Goal: Task Accomplishment & Management: Use online tool/utility

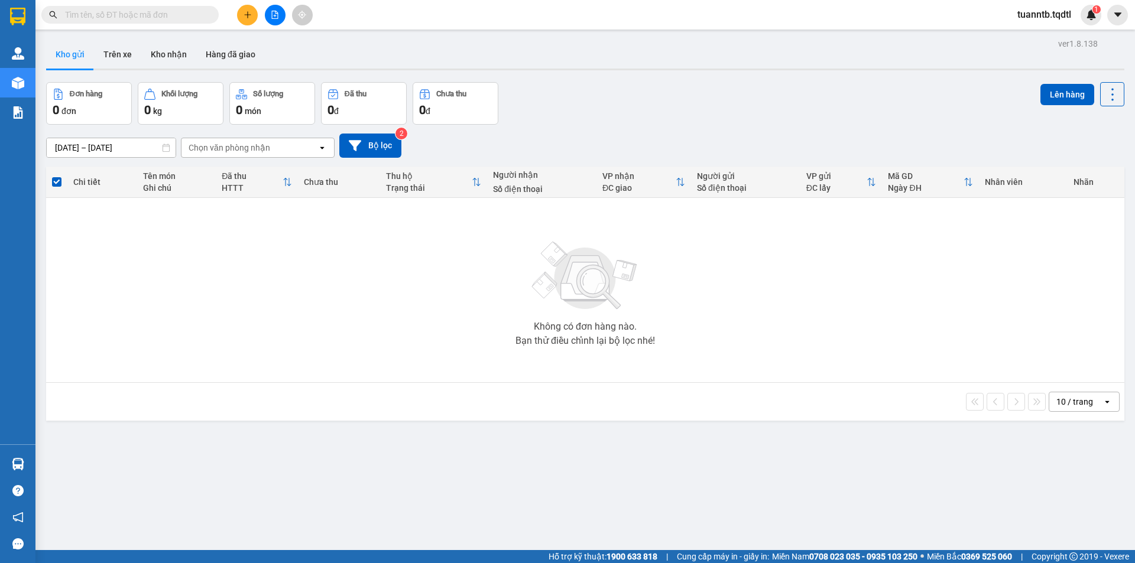
click at [280, 16] on button at bounding box center [275, 15] width 21 height 21
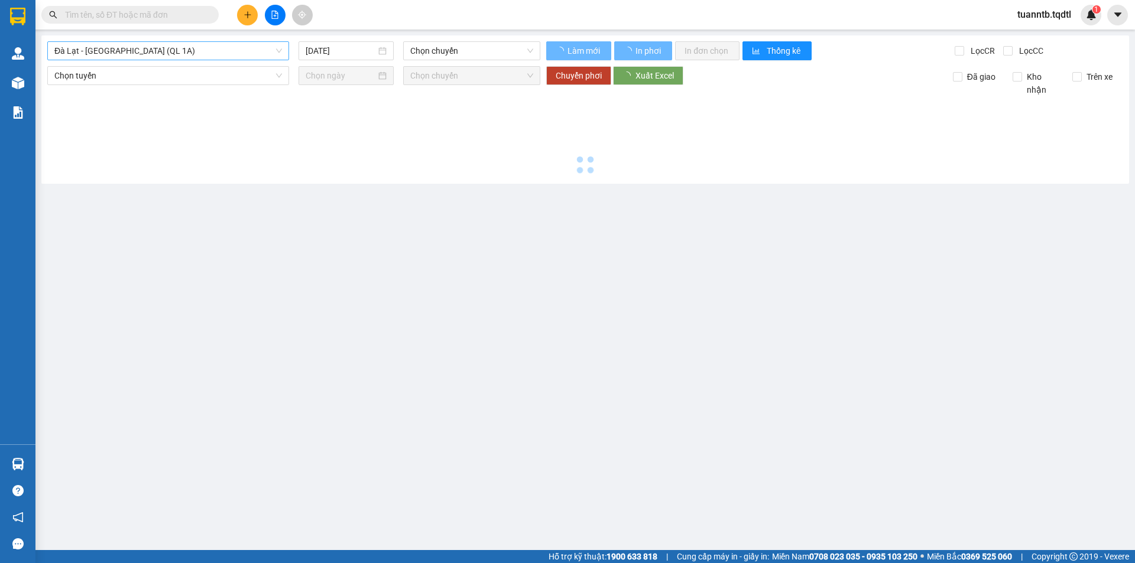
click at [234, 53] on span "Đà Lạt - [GEOGRAPHIC_DATA] (QL 1A)" at bounding box center [168, 51] width 228 height 18
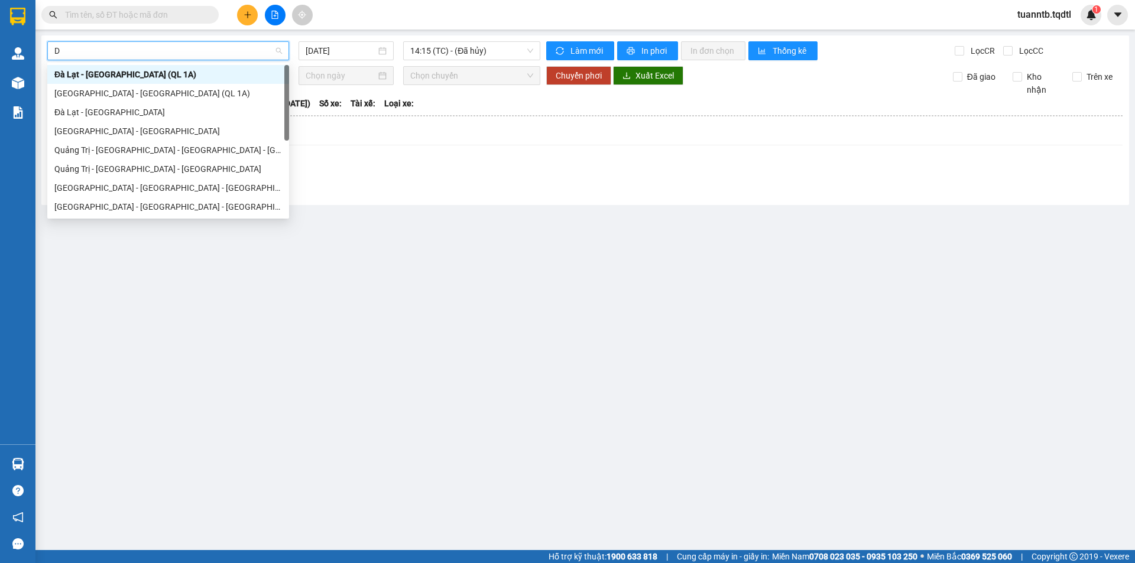
type input "DA"
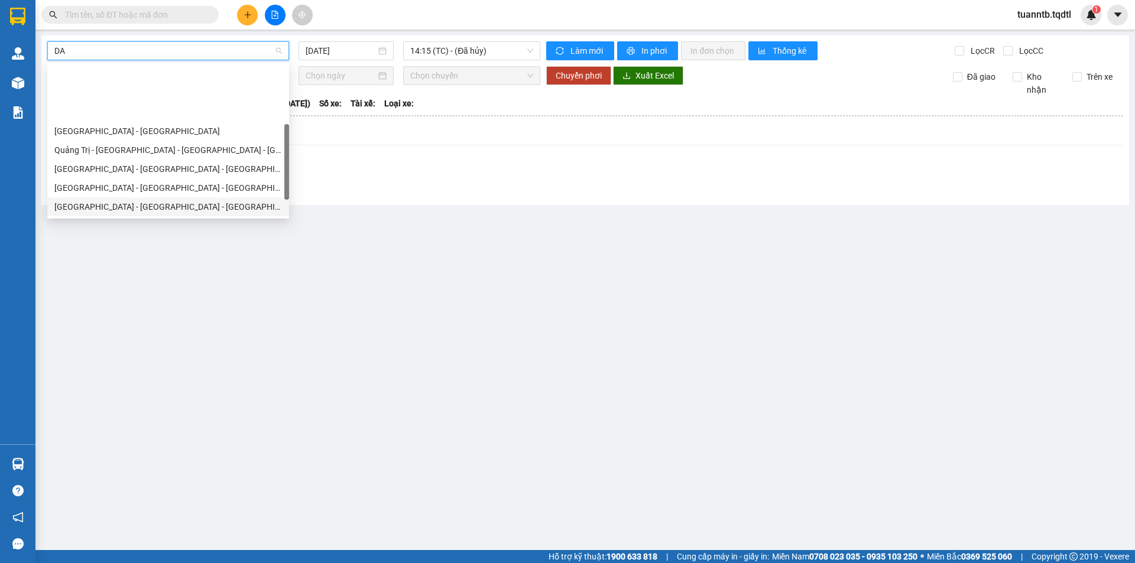
scroll to position [76, 0]
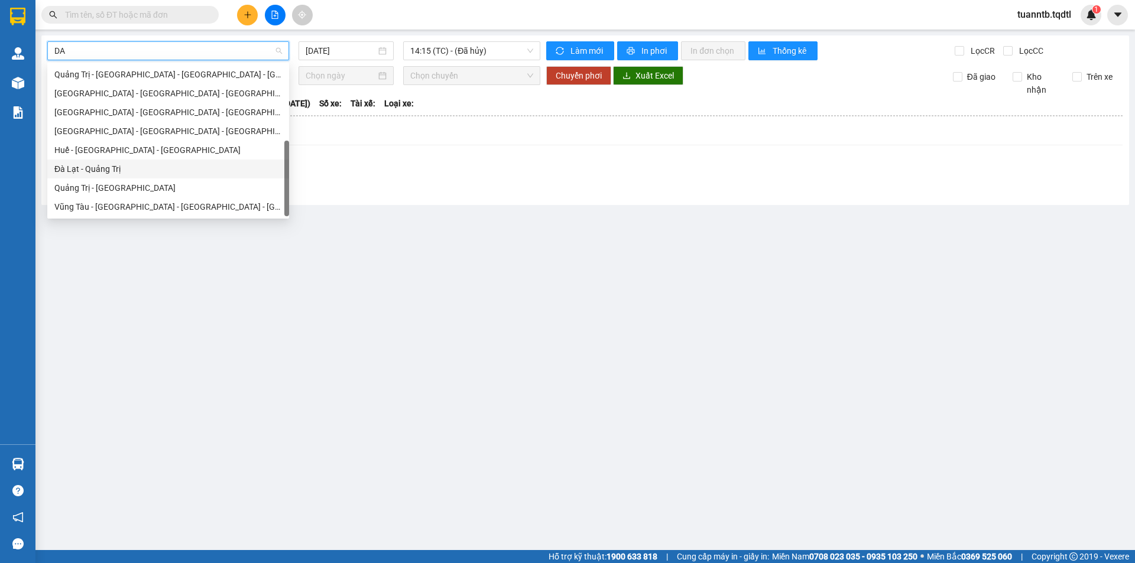
click at [133, 175] on div "Đà Lạt - Quảng Trị" at bounding box center [168, 169] width 228 height 13
type input "[DATE]"
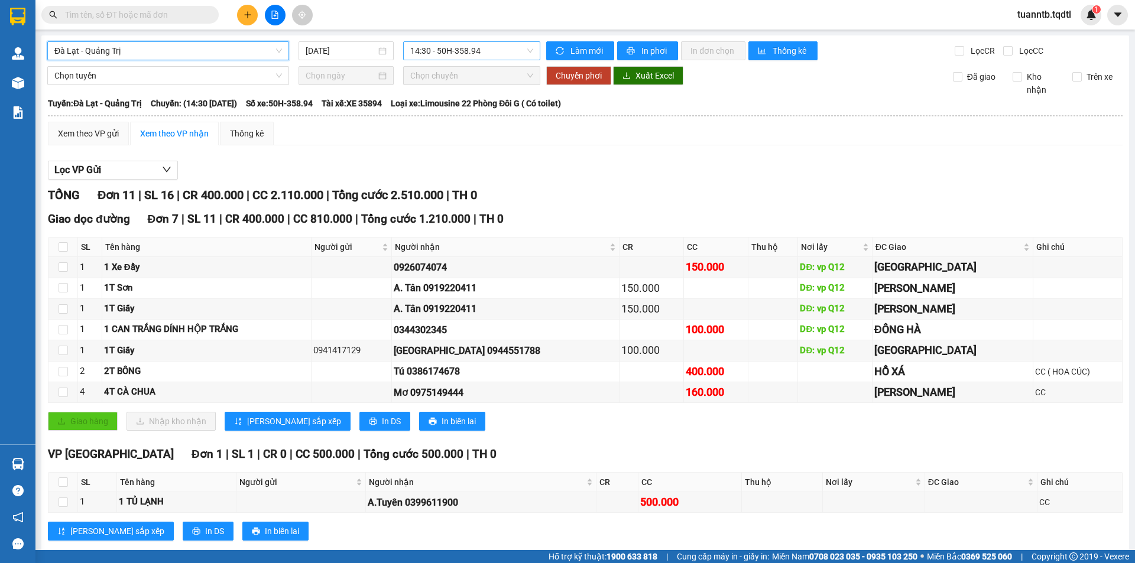
click at [431, 54] on span "14:30 - 50H-358.94" at bounding box center [471, 51] width 123 height 18
click at [469, 151] on div "17:31 - 43H-161.46" at bounding box center [453, 150] width 92 height 13
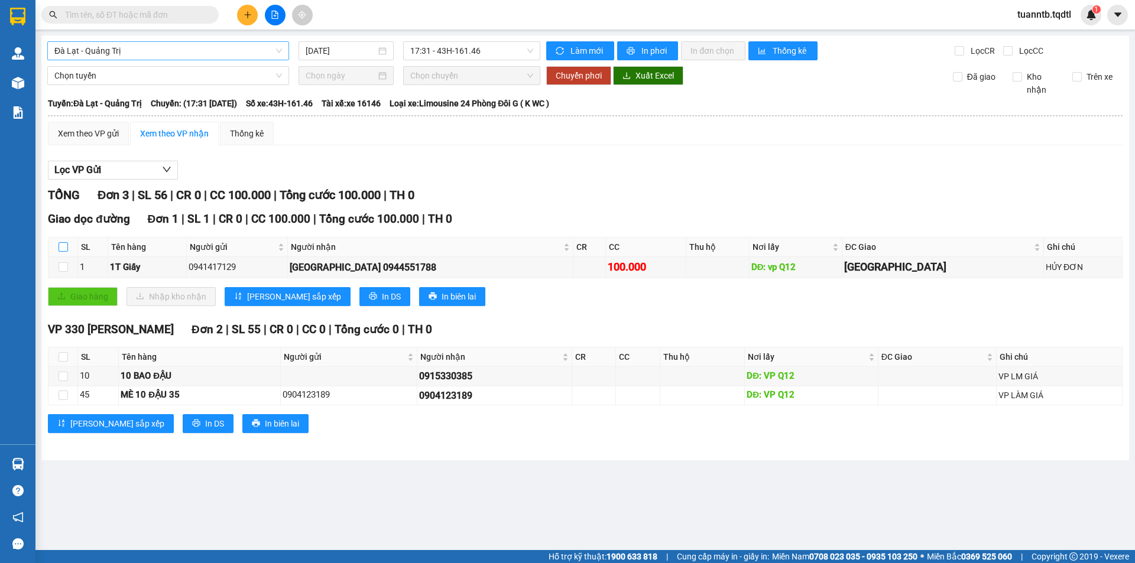
click at [66, 246] on input "checkbox" at bounding box center [63, 246] width 9 height 9
checkbox input "true"
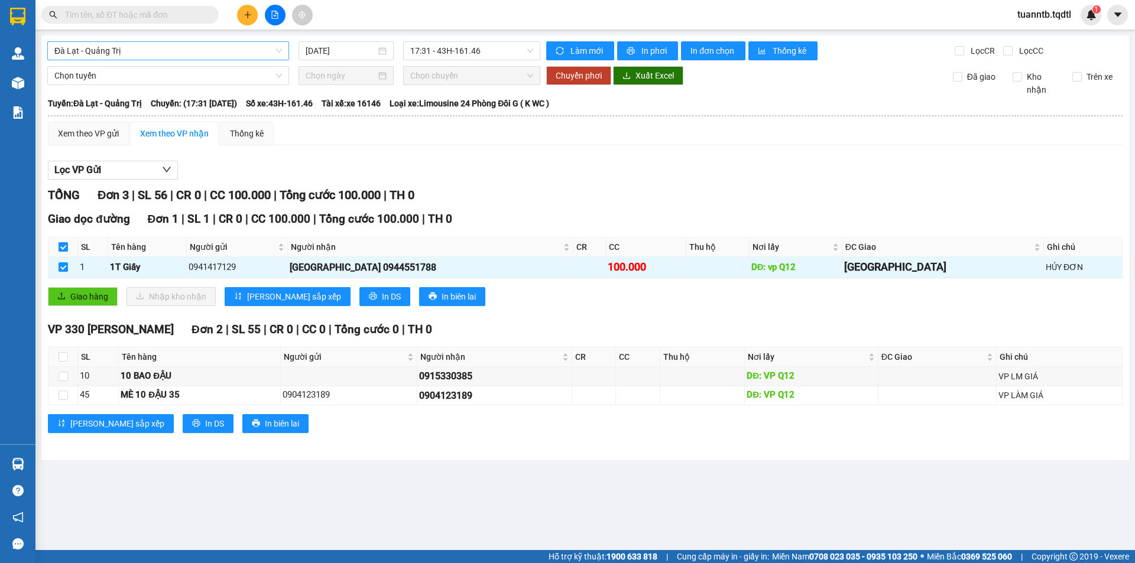
click at [64, 246] on input "checkbox" at bounding box center [63, 246] width 9 height 9
checkbox input "false"
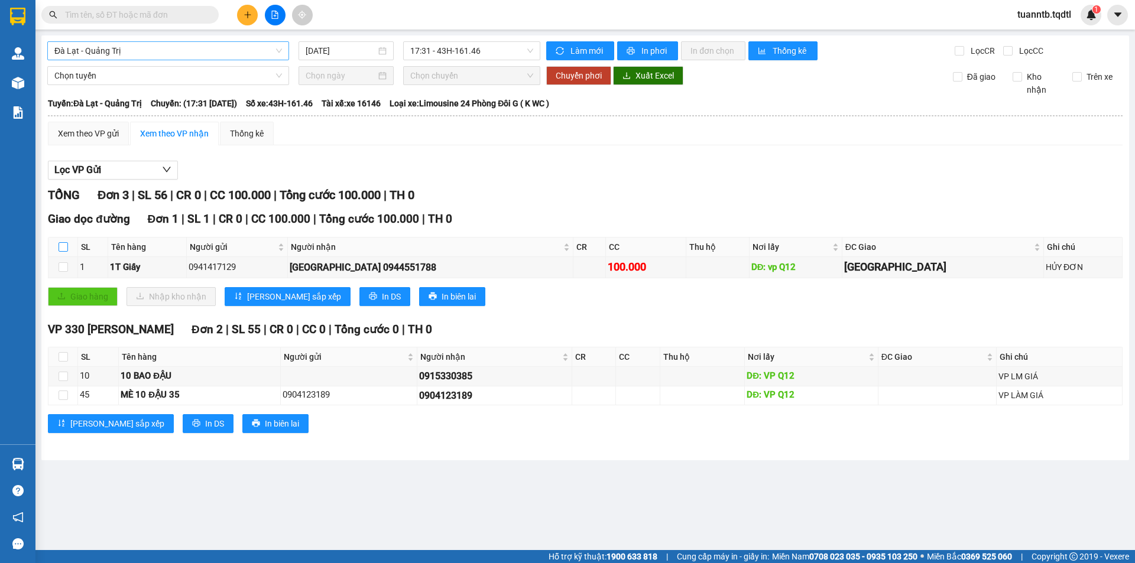
click at [64, 246] on input "checkbox" at bounding box center [63, 246] width 9 height 9
checkbox input "true"
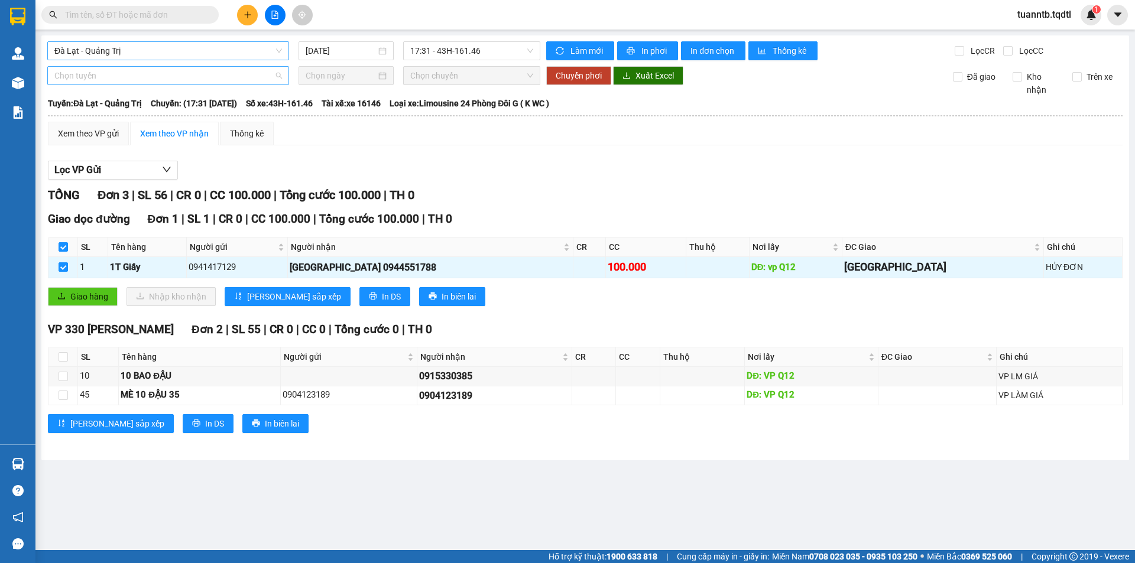
click at [103, 77] on span "Chọn tuyến" at bounding box center [168, 76] width 228 height 18
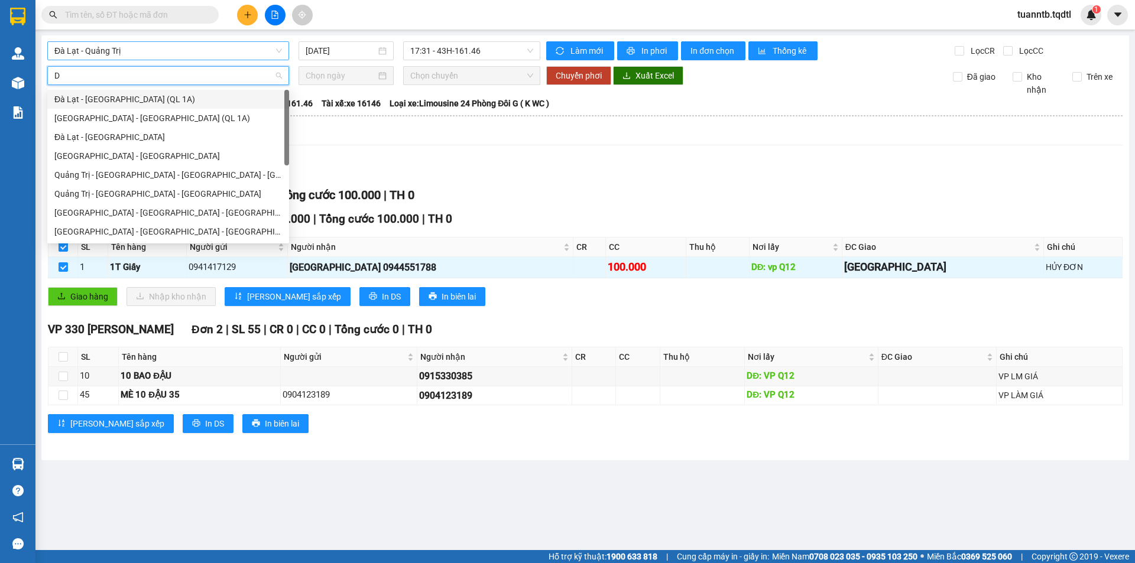
type input "DA"
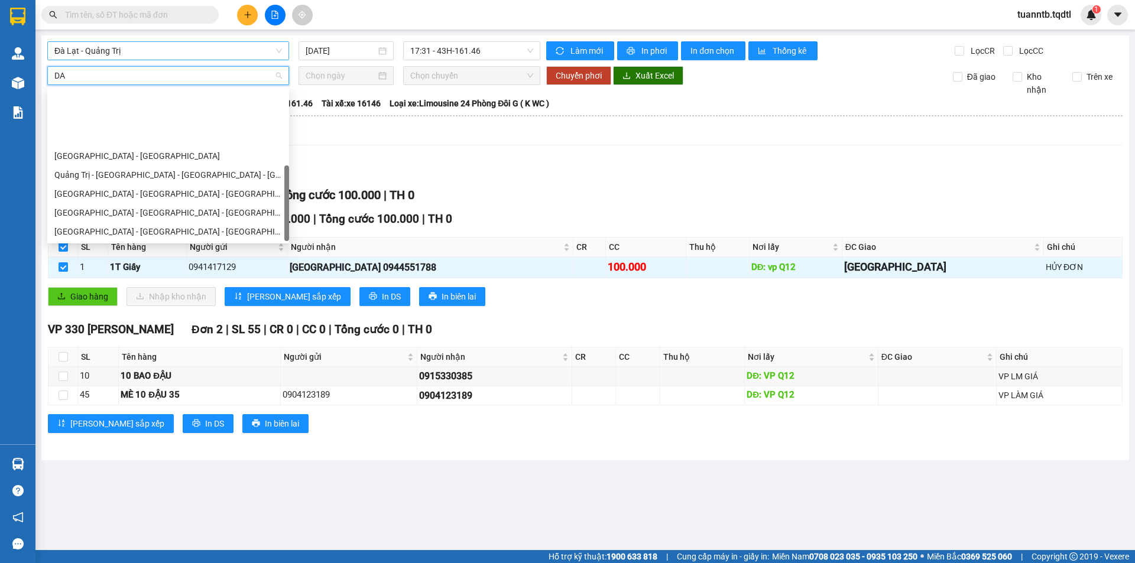
scroll to position [76, 0]
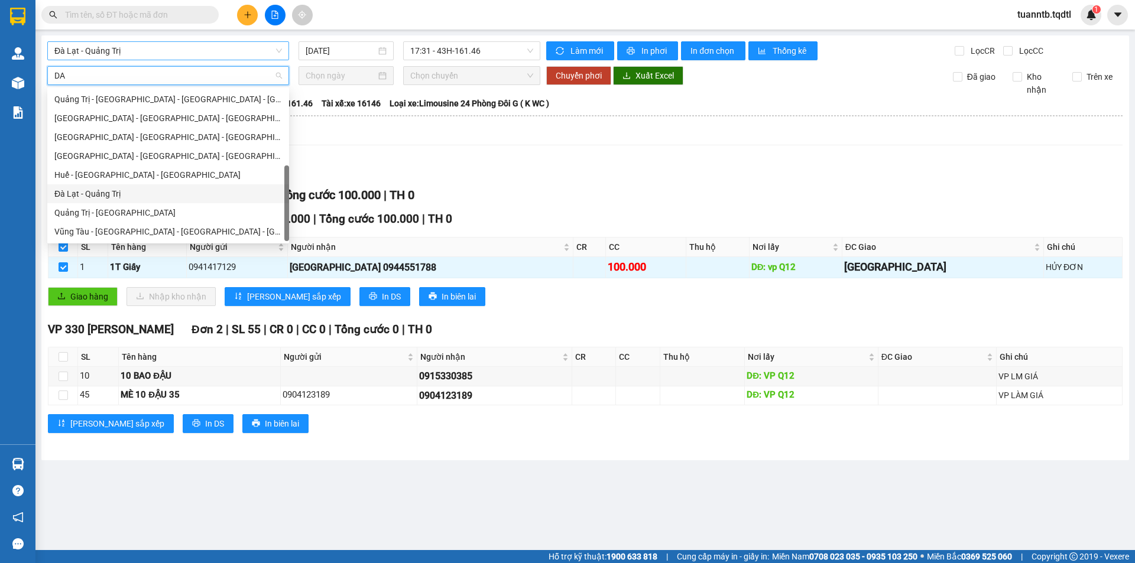
drag, startPoint x: 114, startPoint y: 193, endPoint x: 234, endPoint y: 127, distance: 137.4
click at [114, 192] on div "Đà Lạt - Quảng Trị" at bounding box center [168, 193] width 228 height 13
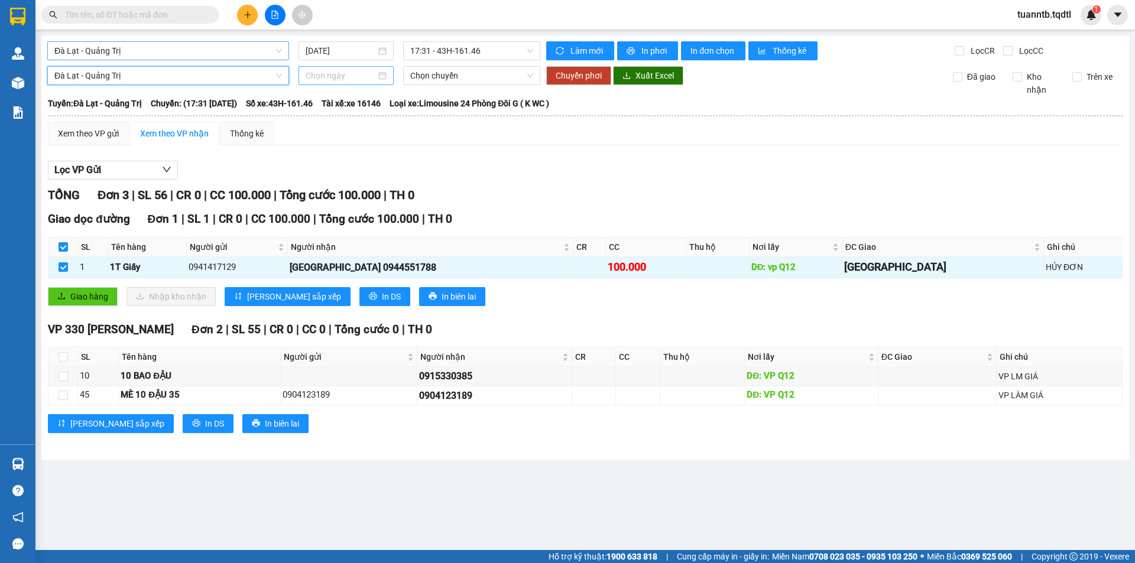
click at [323, 75] on input at bounding box center [341, 75] width 70 height 13
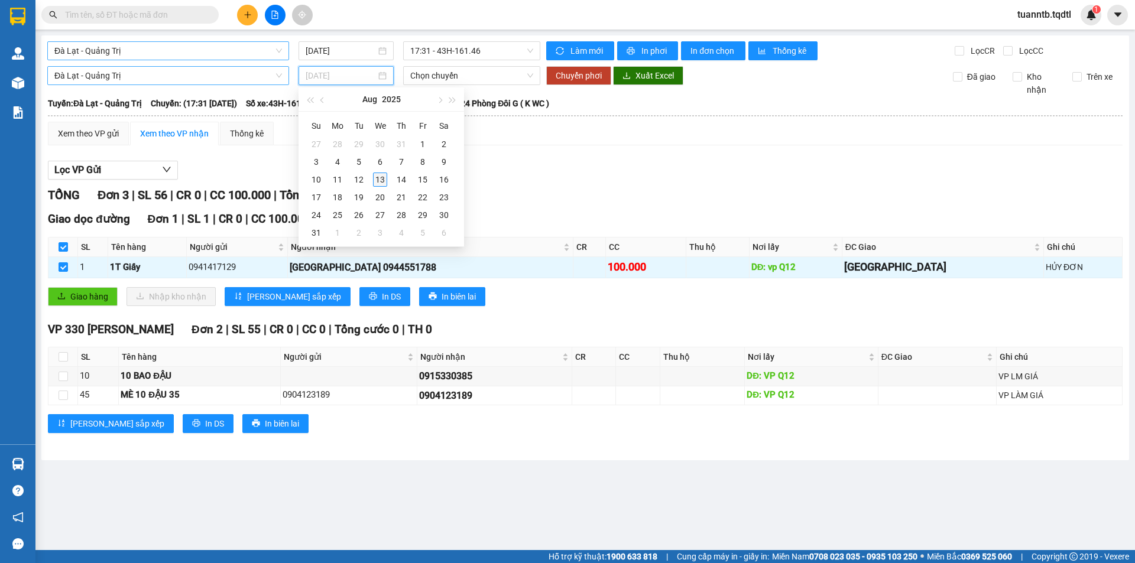
type input "[DATE]"
click at [384, 176] on div "13" at bounding box center [380, 180] width 14 height 14
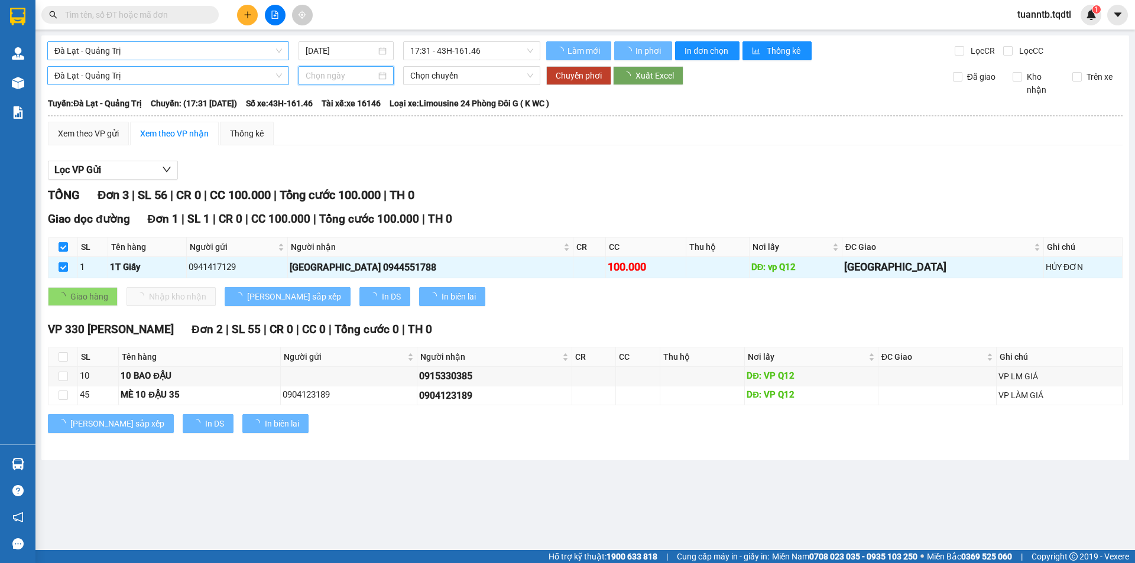
type input "[DATE]"
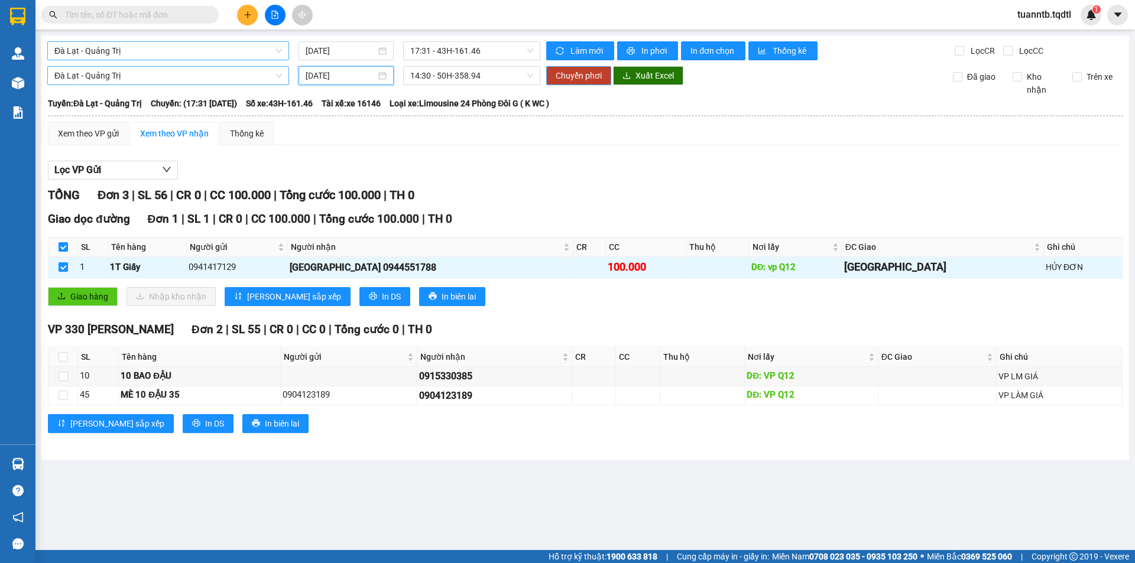
click at [556, 76] on span "Chuyển phơi" at bounding box center [579, 75] width 46 height 13
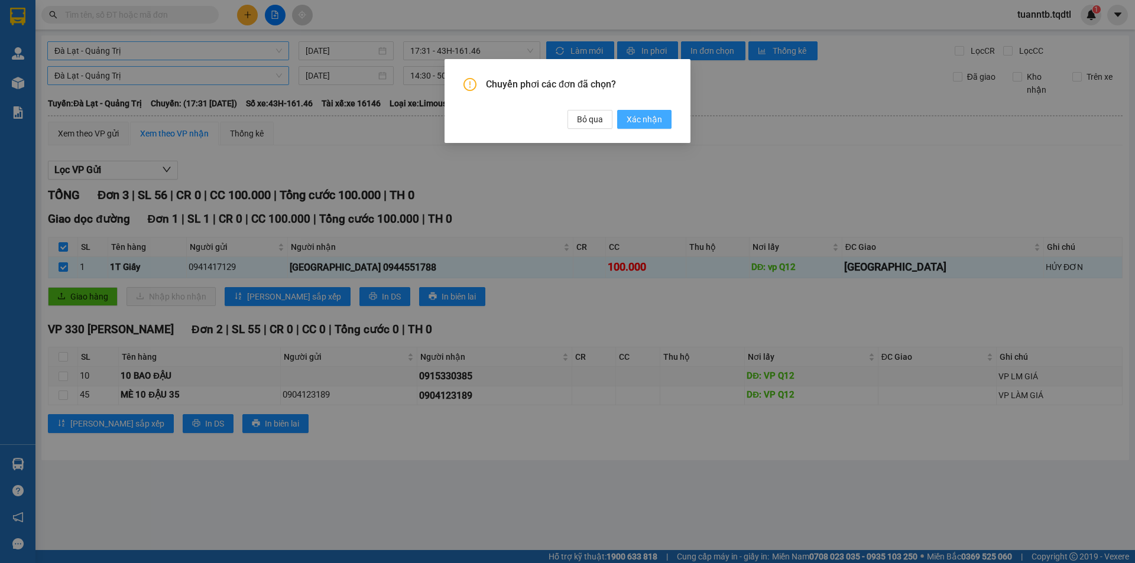
click at [649, 120] on span "Xác nhận" at bounding box center [644, 119] width 35 height 13
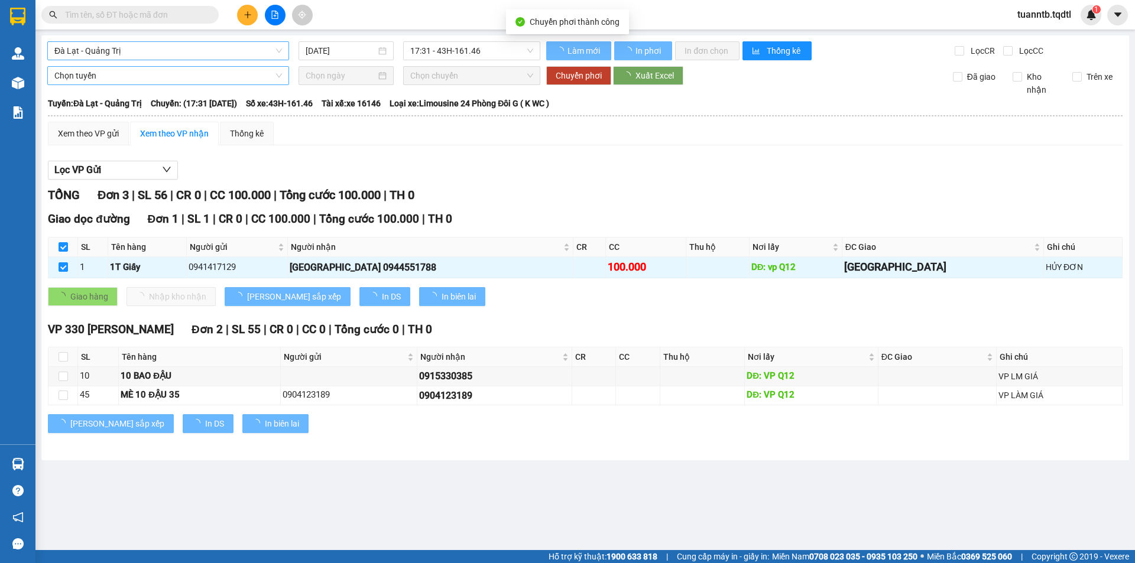
checkbox input "false"
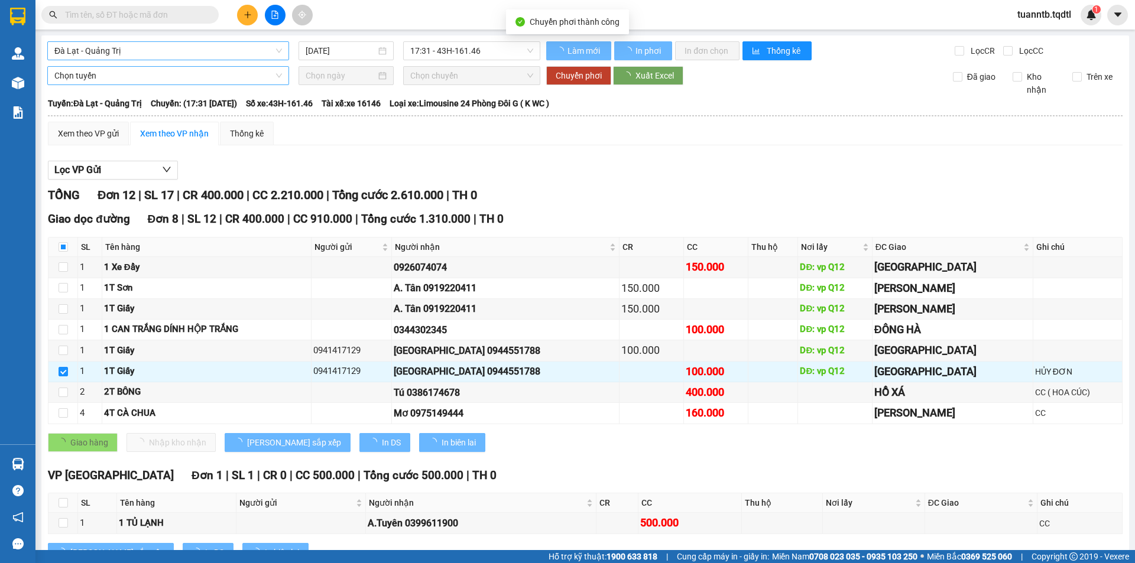
checkbox input "false"
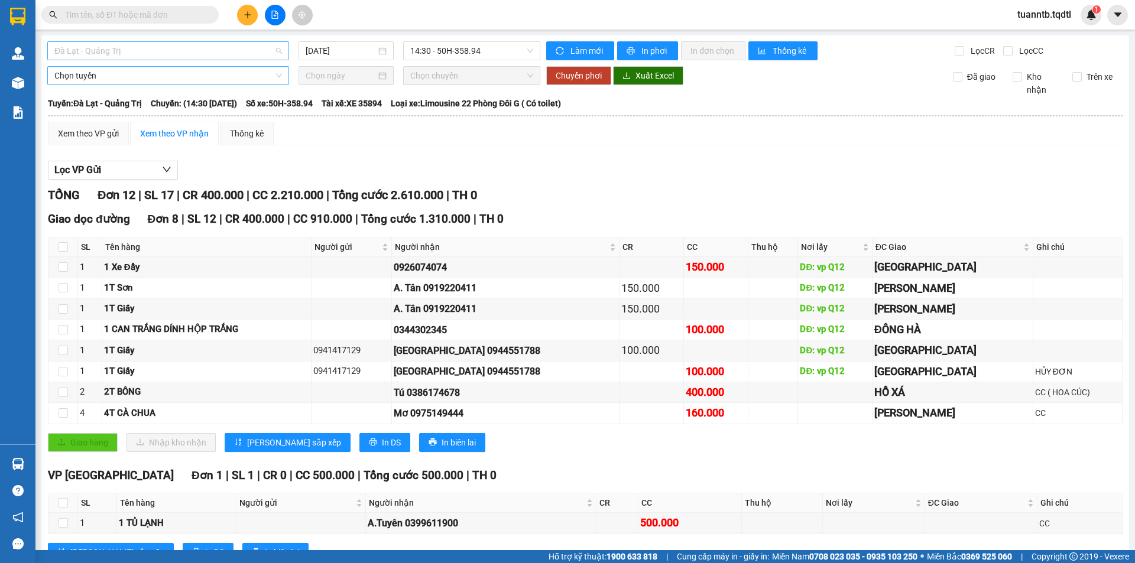
click at [150, 54] on span "Đà Lạt - Quảng Trị" at bounding box center [168, 51] width 228 height 18
type input "A"
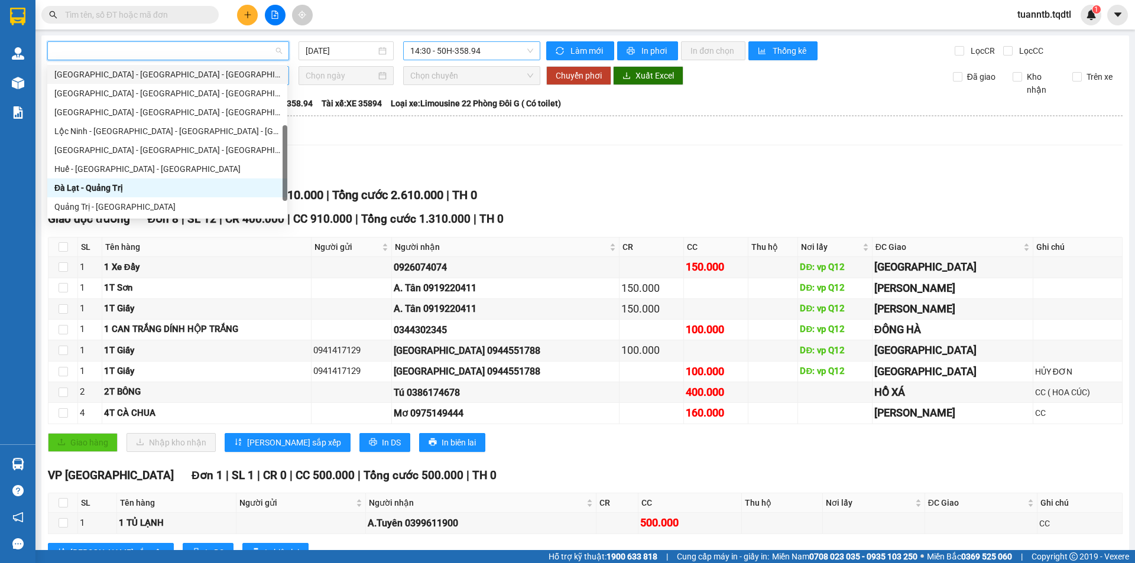
click at [447, 54] on span "14:30 - 50H-358.94" at bounding box center [471, 51] width 123 height 18
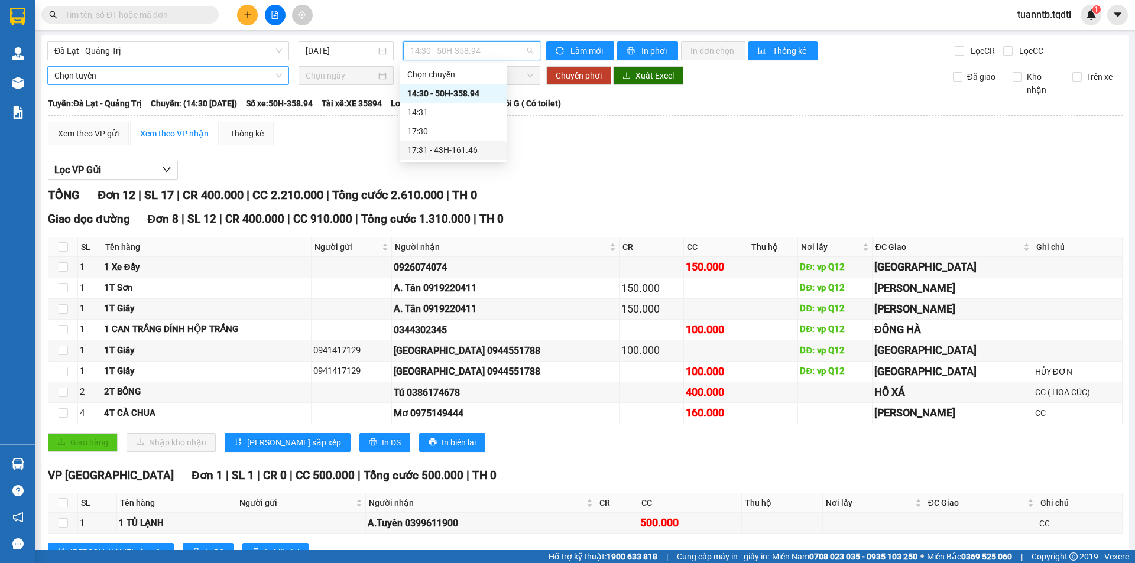
click at [481, 147] on div "17:31 - 43H-161.46" at bounding box center [453, 150] width 92 height 13
